Goal: Task Accomplishment & Management: Manage account settings

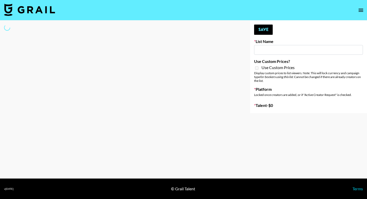
click at [295, 49] on input at bounding box center [308, 50] width 109 height 10
click at [296, 49] on input at bounding box center [308, 50] width 109 height 10
type input "Galaxy Lamps"
checkbox input "true"
select select "Brand"
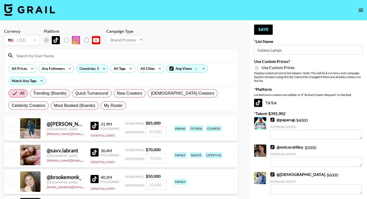
click at [113, 58] on input at bounding box center [124, 55] width 221 height 8
type input "gracem"
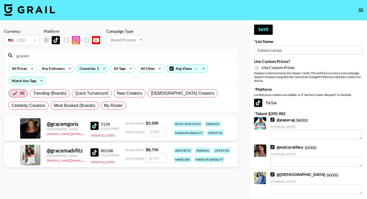
click at [149, 133] on input "number" at bounding box center [156, 131] width 20 height 10
checkbox input "true"
type input "6000"
click at [268, 30] on button "Save" at bounding box center [263, 29] width 19 height 10
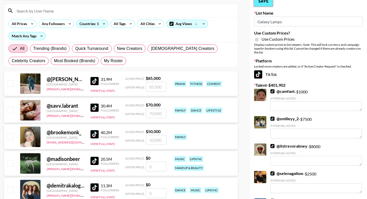
scroll to position [46, 0]
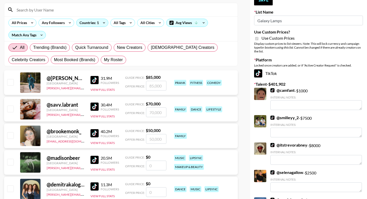
click at [95, 132] on img at bounding box center [95, 133] width 8 height 8
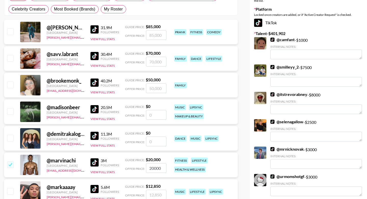
scroll to position [148, 0]
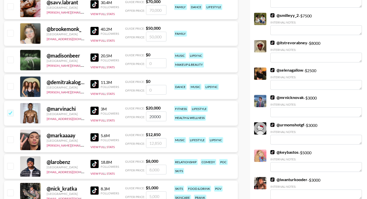
click at [33, 114] on div at bounding box center [30, 113] width 20 height 20
click at [95, 108] on img at bounding box center [95, 110] width 8 height 8
